Goal: Transaction & Acquisition: Book appointment/travel/reservation

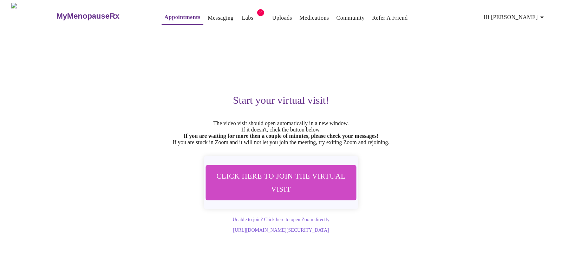
click at [175, 16] on link "Appointments" at bounding box center [182, 17] width 36 height 10
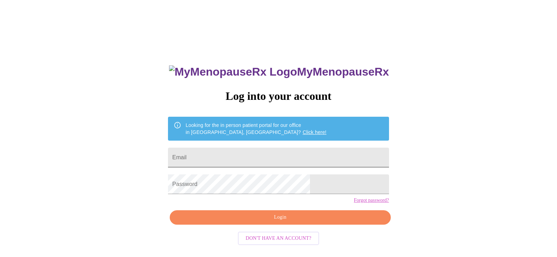
click at [311, 155] on input "Email" at bounding box center [278, 158] width 221 height 20
type input "[EMAIL_ADDRESS][DOMAIN_NAME]"
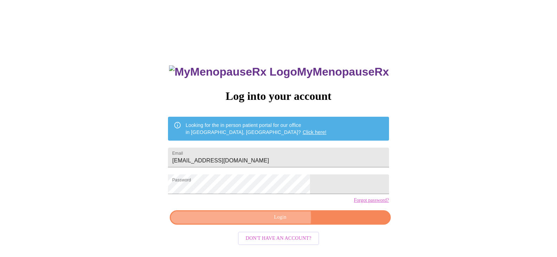
click at [279, 222] on span "Login" at bounding box center [280, 217] width 205 height 9
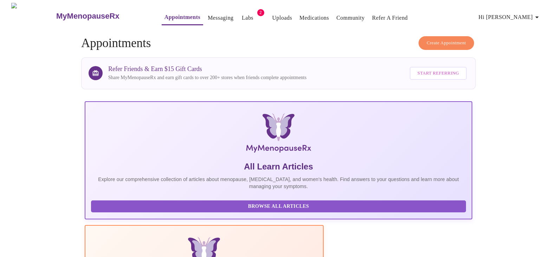
click at [164, 13] on link "Appointments" at bounding box center [182, 17] width 36 height 10
click at [446, 40] on span "Create Appointment" at bounding box center [446, 43] width 39 height 8
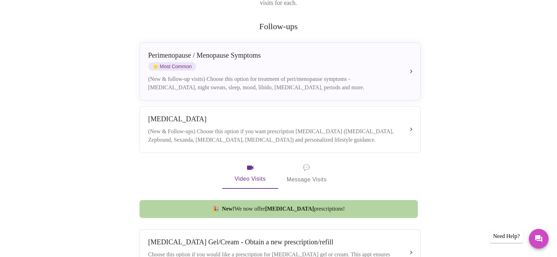
scroll to position [124, 0]
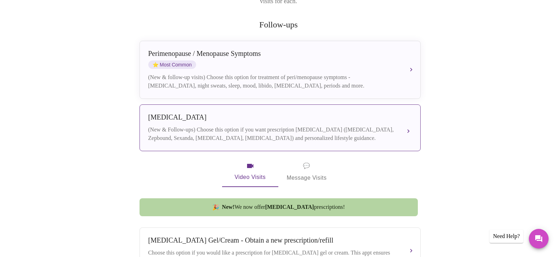
click at [409, 118] on div "[MEDICAL_DATA] (New & Follow-ups) Choose this option if you want prescription […" at bounding box center [280, 127] width 264 height 29
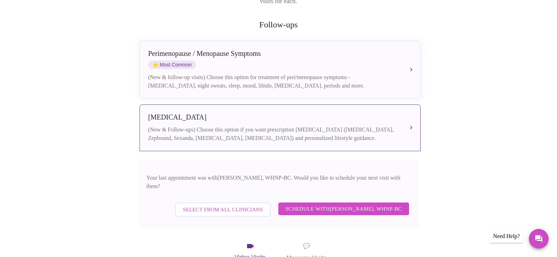
click at [365, 204] on span "Schedule with [PERSON_NAME], WHNP-BC" at bounding box center [343, 208] width 117 height 9
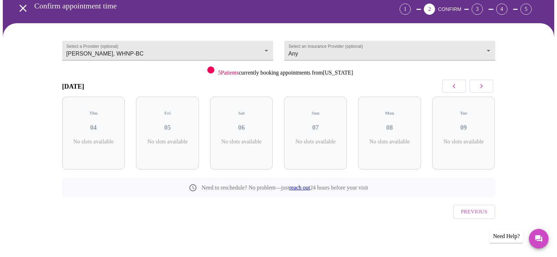
scroll to position [19, 0]
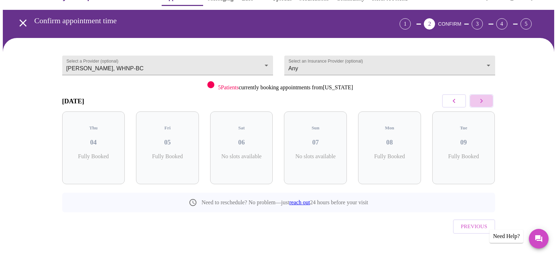
click at [481, 101] on icon "button" at bounding box center [481, 101] width 8 height 8
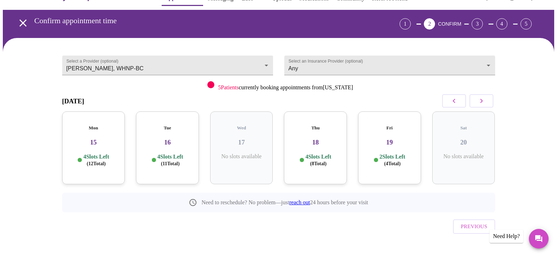
click at [481, 101] on icon "button" at bounding box center [481, 101] width 8 height 8
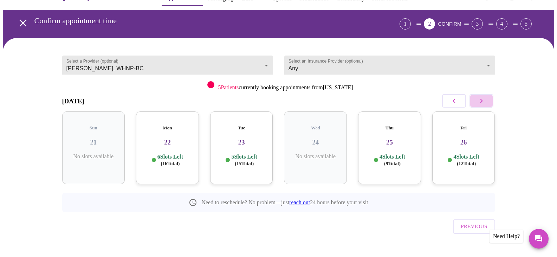
click at [481, 101] on icon "button" at bounding box center [481, 101] width 8 height 8
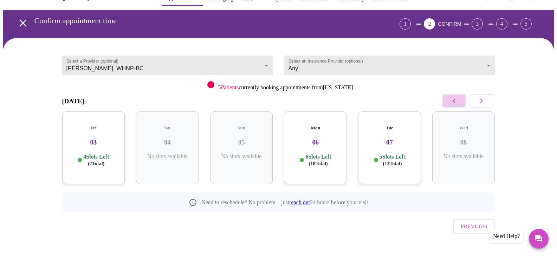
click at [452, 101] on icon "button" at bounding box center [454, 101] width 8 height 8
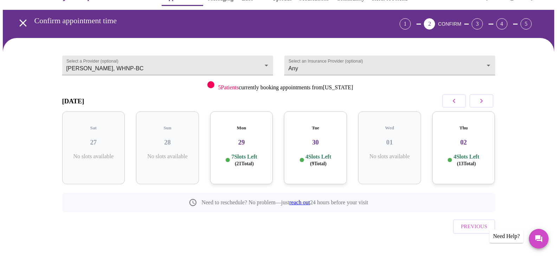
click at [466, 140] on h3 "02" at bounding box center [464, 142] width 52 height 8
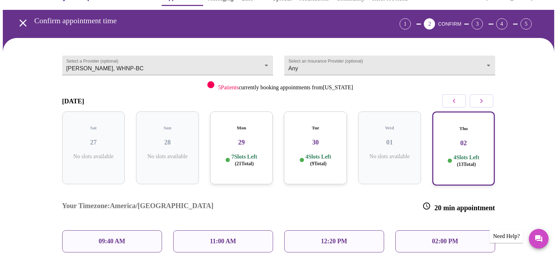
click at [106, 238] on p "09:40 AM" at bounding box center [112, 241] width 27 height 7
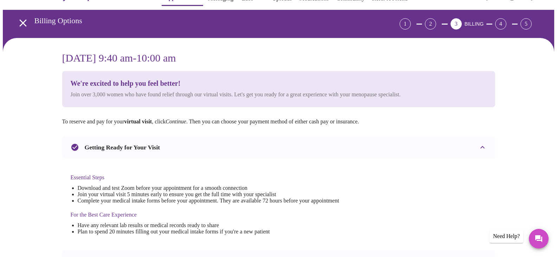
scroll to position [0, 0]
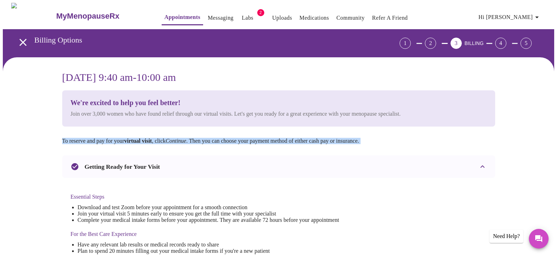
drag, startPoint x: 557, startPoint y: 110, endPoint x: 560, endPoint y: 158, distance: 47.5
click at [557, 158] on html "MyMenopauseRx Appointments Messaging Labs 2 Uploads Medications Community Refer…" at bounding box center [278, 251] width 557 height 502
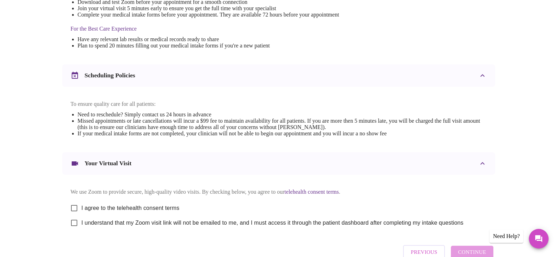
scroll to position [251, 0]
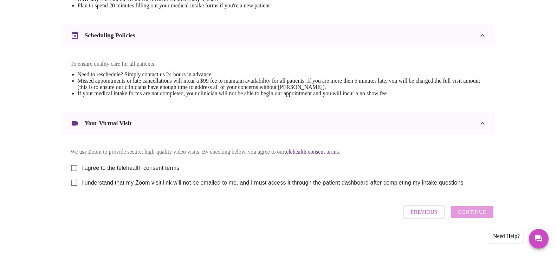
click at [75, 165] on input "I agree to the telehealth consent terms" at bounding box center [74, 168] width 15 height 15
checkbox input "true"
click at [73, 185] on input "I understand that my Zoom visit link will not be emailed to me, and I must acce…" at bounding box center [74, 182] width 15 height 15
checkbox input "true"
click at [474, 217] on span "Continue" at bounding box center [472, 211] width 28 height 9
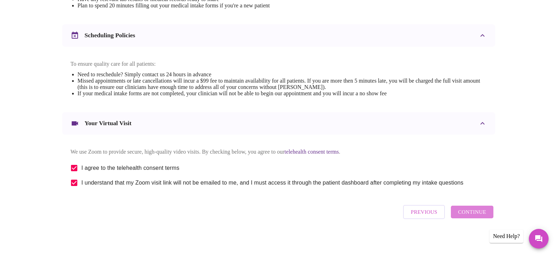
scroll to position [42, 0]
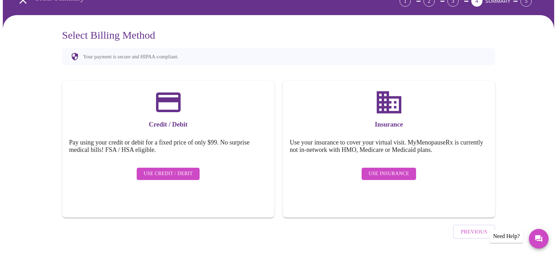
click at [399, 169] on span "Use Insurance" at bounding box center [389, 173] width 40 height 9
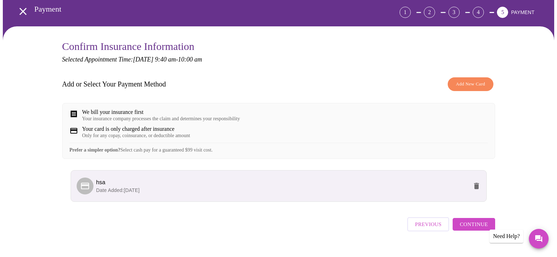
scroll to position [49, 0]
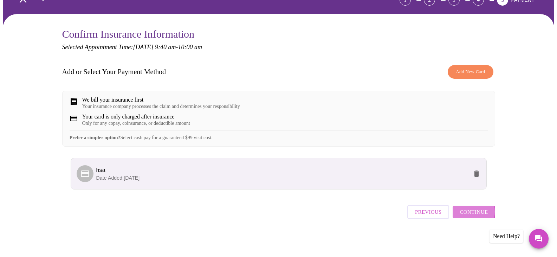
click at [471, 214] on span "Continue" at bounding box center [474, 211] width 28 height 9
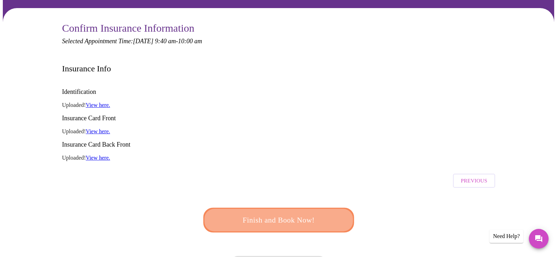
click at [280, 213] on span "Finish and Book Now!" at bounding box center [278, 219] width 130 height 13
